Goal: Book appointment/travel/reservation

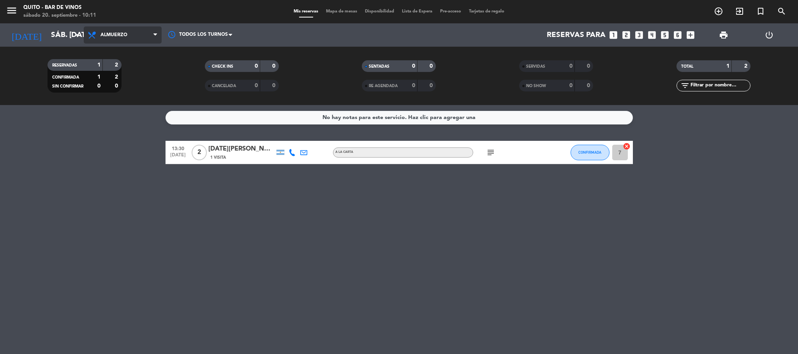
click at [127, 37] on span "Almuerzo" at bounding box center [113, 34] width 27 height 5
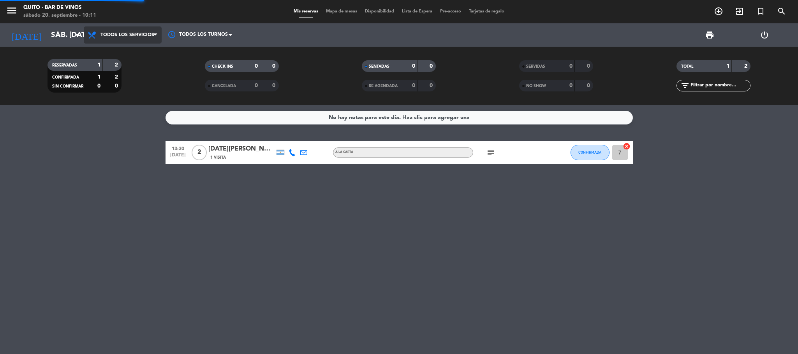
click at [132, 52] on div "menu Quito - Bar de Vinos sábado 20. septiembre - 10:11 Mis reservas Mapa de me…" at bounding box center [399, 52] width 798 height 105
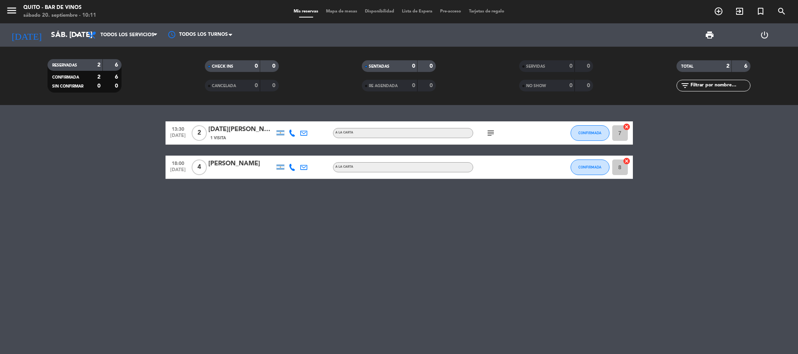
click at [492, 132] on icon "subject" at bounding box center [490, 132] width 9 height 9
click at [486, 135] on icon "subject" at bounding box center [490, 132] width 9 height 9
click at [760, 11] on icon "turned_in_not" at bounding box center [760, 11] width 9 height 9
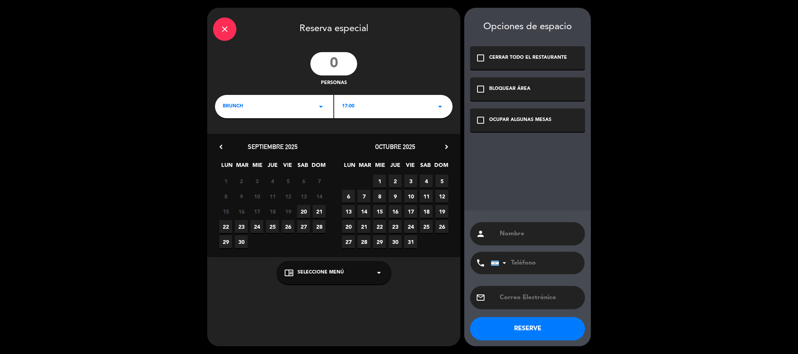
click at [342, 71] on input "number" at bounding box center [333, 63] width 47 height 23
type input "1"
click at [290, 100] on div "BRUNCH arrow_drop_down" at bounding box center [274, 106] width 118 height 23
click at [292, 141] on div "Almuerzo" at bounding box center [274, 139] width 103 height 8
click at [381, 102] on div "12:00 arrow_drop_down" at bounding box center [393, 106] width 118 height 23
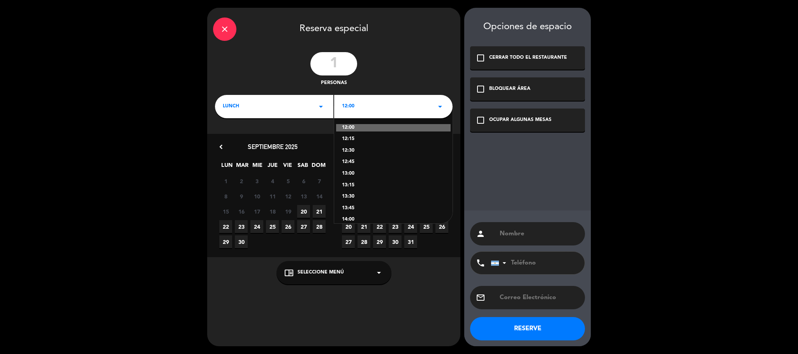
click at [295, 109] on div "lunch arrow_drop_down" at bounding box center [274, 106] width 118 height 23
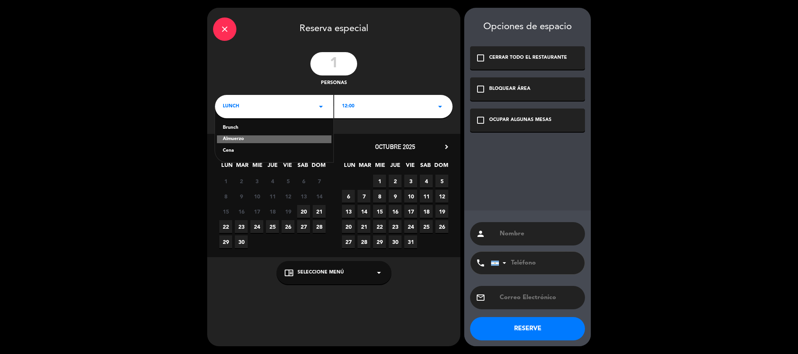
click at [376, 102] on div "12:00 arrow_drop_down" at bounding box center [393, 106] width 118 height 23
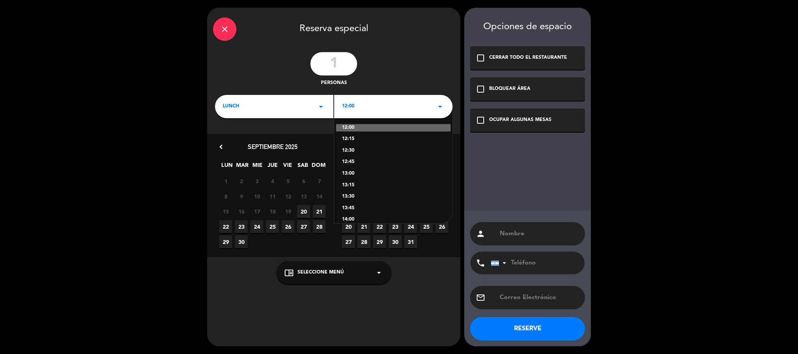
click at [354, 148] on div "12:30" at bounding box center [393, 151] width 103 height 8
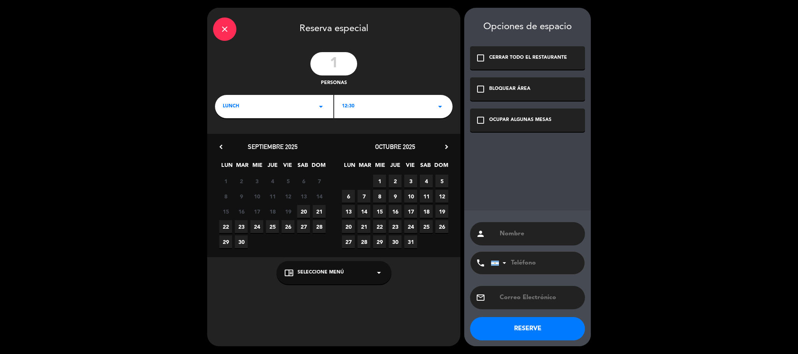
click at [302, 209] on span "20" at bounding box center [303, 211] width 13 height 13
click at [489, 122] on div "OCUPAR ALGUNAS MESAS" at bounding box center [520, 120] width 62 height 8
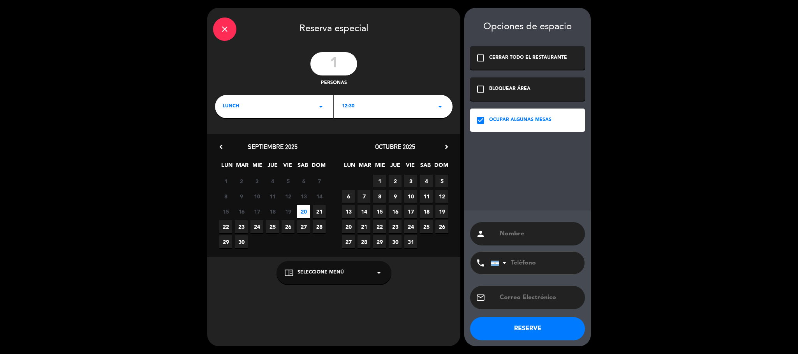
click at [333, 267] on div "chrome_reader_mode Seleccione Menú arrow_drop_down" at bounding box center [333, 272] width 115 height 23
click at [319, 250] on div "A LA CARTA" at bounding box center [333, 254] width 99 height 8
click at [510, 239] on input "text" at bounding box center [539, 233] width 80 height 11
type input "l"
type input "[PERSON_NAME]"
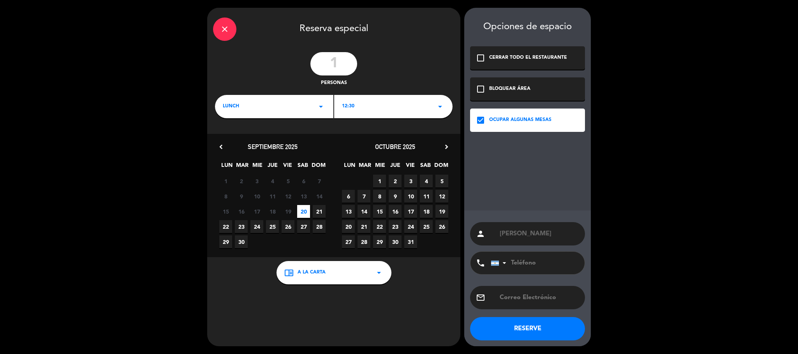
click at [533, 265] on input "tel" at bounding box center [533, 263] width 86 height 23
type input "3624281793"
click at [527, 333] on button "RESERVE" at bounding box center [527, 328] width 115 height 23
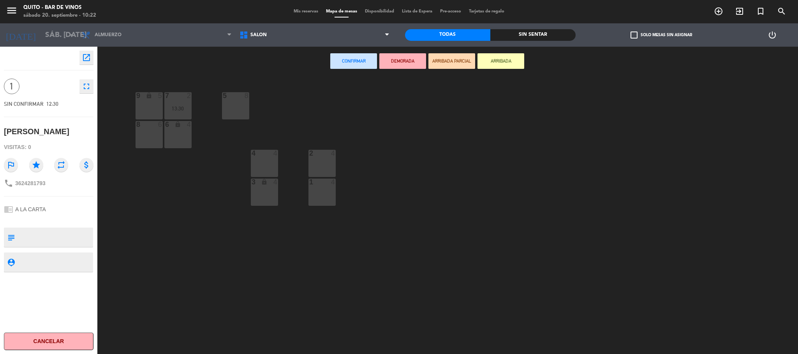
drag, startPoint x: 312, startPoint y: 160, endPoint x: 319, endPoint y: 155, distance: 8.3
click at [313, 160] on div "2 4" at bounding box center [321, 163] width 27 height 27
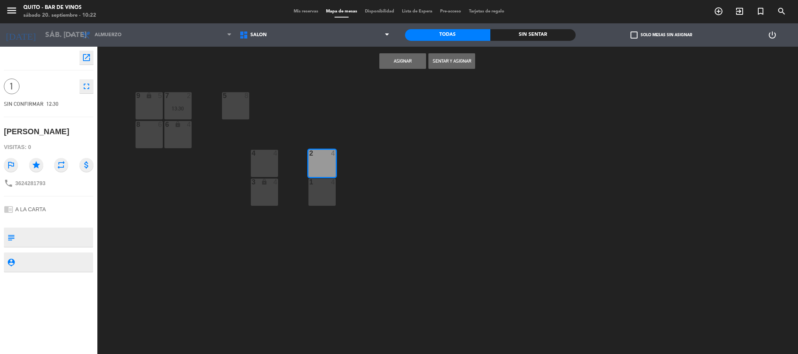
click at [400, 56] on button "Asignar" at bounding box center [402, 61] width 47 height 16
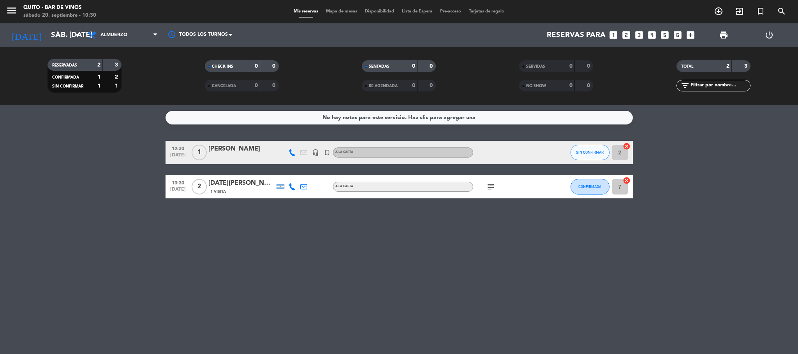
click at [323, 276] on div "No hay notas para este servicio. Haz clic para agregar una 12:30 [DATE] 1 [PERS…" at bounding box center [399, 229] width 798 height 249
